Goal: Find specific page/section: Find specific page/section

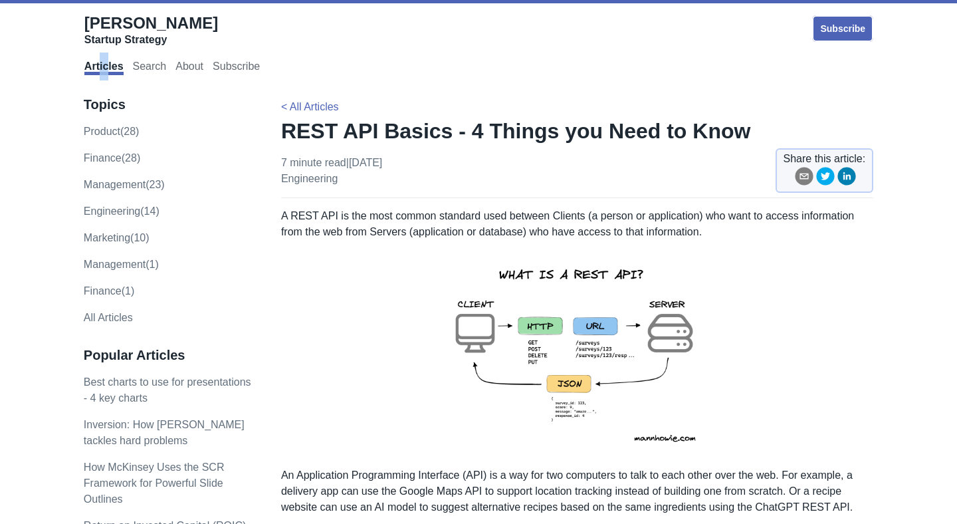
click at [96, 53] on div "Articles Search About Subscribe" at bounding box center [478, 67] width 789 height 28
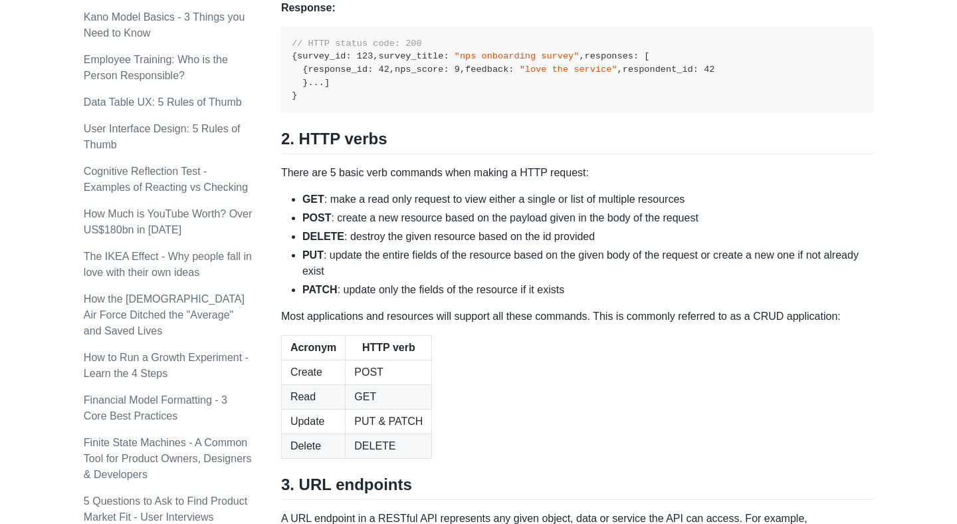
scroll to position [1110, 0]
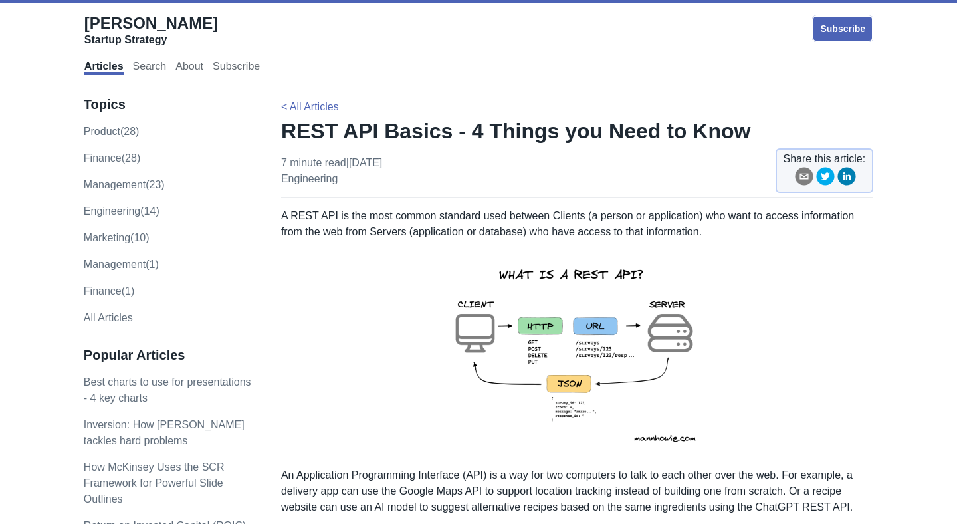
scroll to position [958, 0]
